Goal: Task Accomplishment & Management: Manage account settings

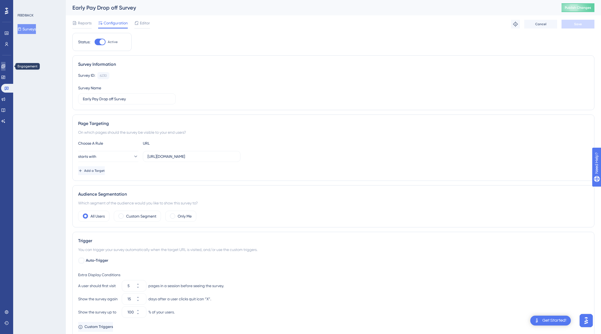
click at [5, 66] on icon at bounding box center [3, 66] width 4 height 4
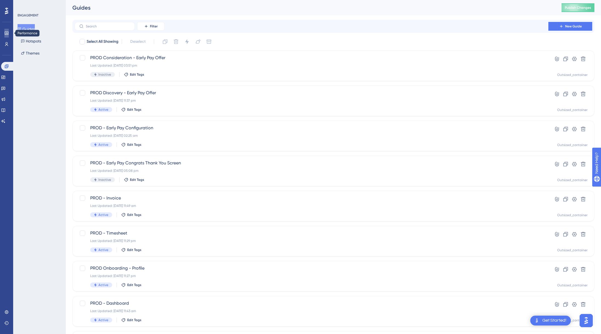
click at [8, 34] on icon at bounding box center [6, 33] width 4 height 4
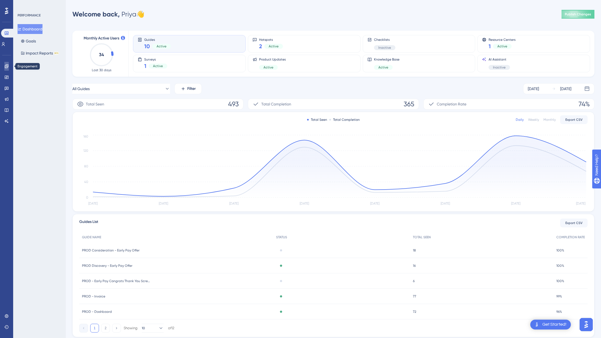
click at [9, 67] on link at bounding box center [6, 66] width 4 height 9
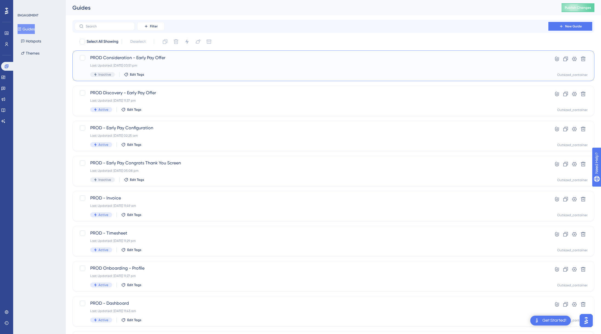
click at [160, 64] on div "Last Updated: 28 Aug 2025 03:51 pm" at bounding box center [311, 65] width 442 height 4
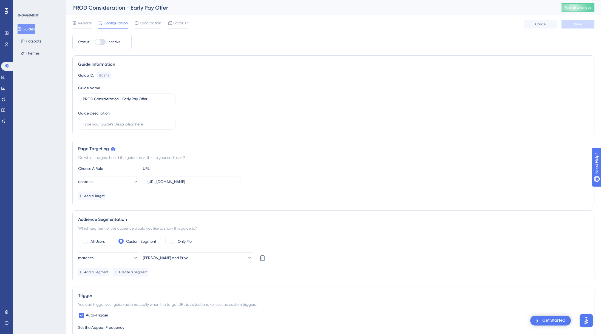
click at [102, 41] on div at bounding box center [100, 42] width 11 height 7
click at [95, 42] on input "Inactive" at bounding box center [94, 42] width 0 height 0
checkbox input "true"
click at [573, 6] on span "Publish Changes" at bounding box center [578, 7] width 26 height 4
click at [99, 44] on div at bounding box center [97, 41] width 5 height 5
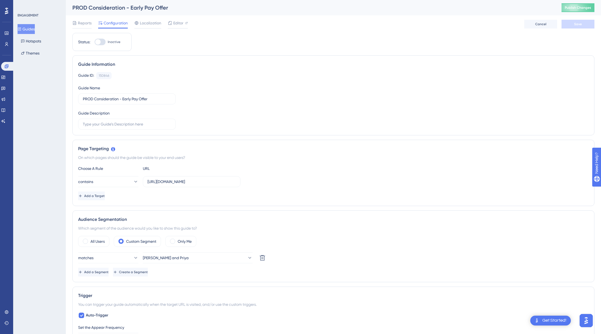
click at [95, 42] on input "Inactive" at bounding box center [94, 42] width 0 height 0
checkbox input "true"
click at [587, 25] on button "Save" at bounding box center [577, 24] width 33 height 9
click at [582, 10] on button "Publish Changes" at bounding box center [577, 7] width 33 height 9
click at [199, 185] on label "[URL][DOMAIN_NAME]" at bounding box center [192, 181] width 98 height 11
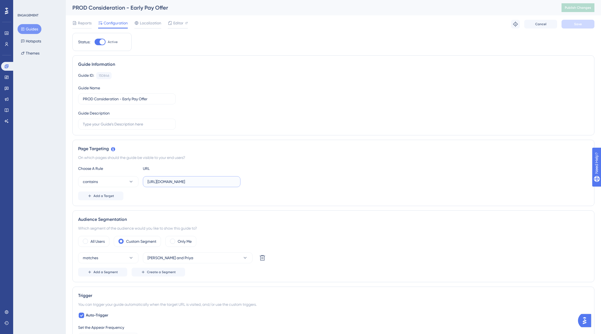
click at [199, 185] on input "[URL][DOMAIN_NAME]" at bounding box center [191, 182] width 88 height 6
click at [199, 185] on label "[URL][DOMAIN_NAME]" at bounding box center [192, 181] width 98 height 11
click at [199, 185] on input "[URL][DOMAIN_NAME]" at bounding box center [191, 182] width 88 height 6
copy div "Add a Target"
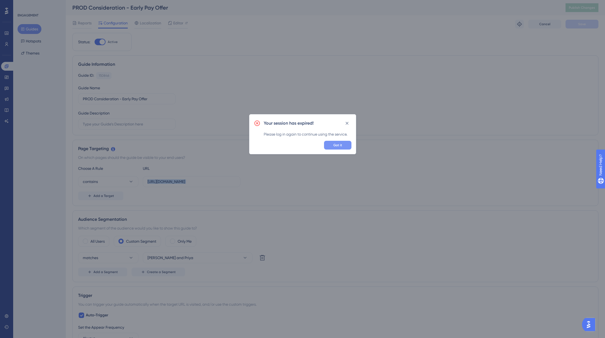
click at [345, 146] on button "Got it" at bounding box center [337, 145] width 27 height 9
